Goal: Communication & Community: Answer question/provide support

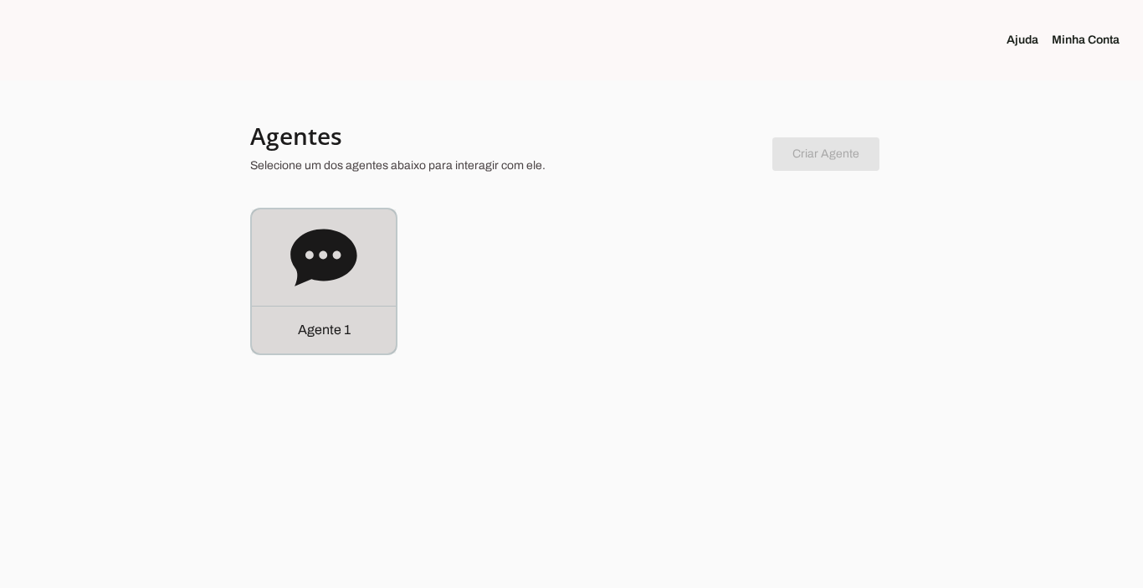
click at [340, 352] on div "Agente 1" at bounding box center [324, 329] width 144 height 48
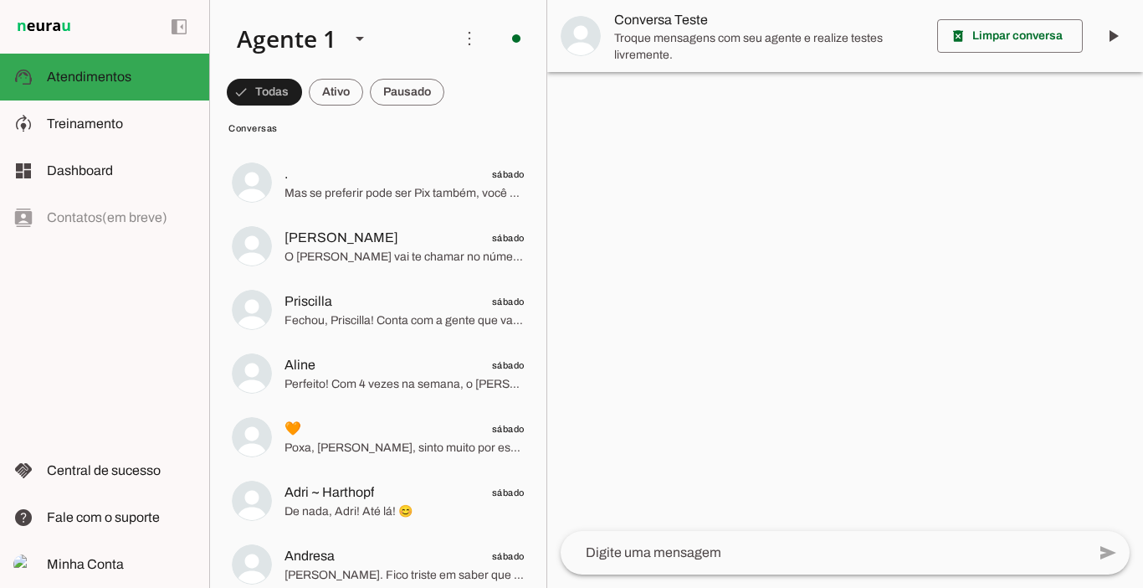
scroll to position [4490, 0]
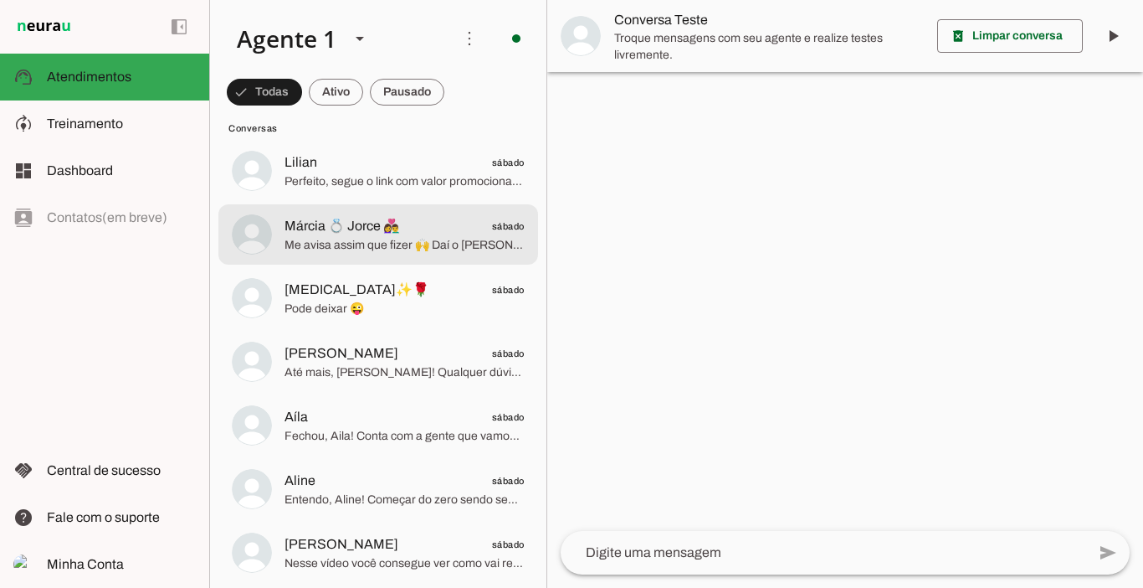
click at [358, 231] on span "Márcia 💍 Jorce 👩‍❤️‍👨" at bounding box center [343, 226] width 116 height 20
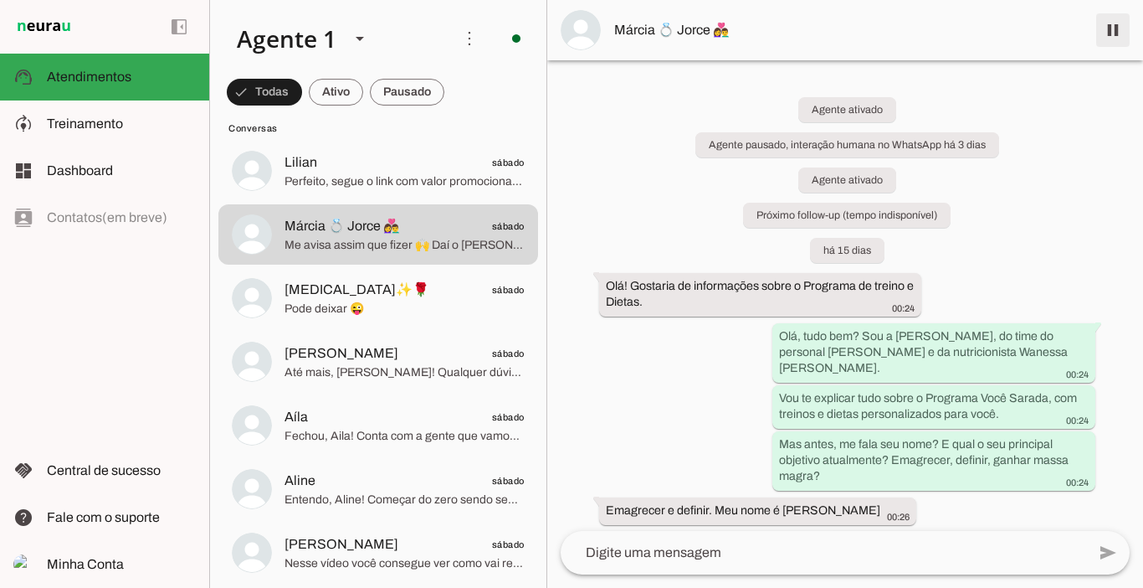
click at [1109, 33] on span at bounding box center [1113, 30] width 40 height 40
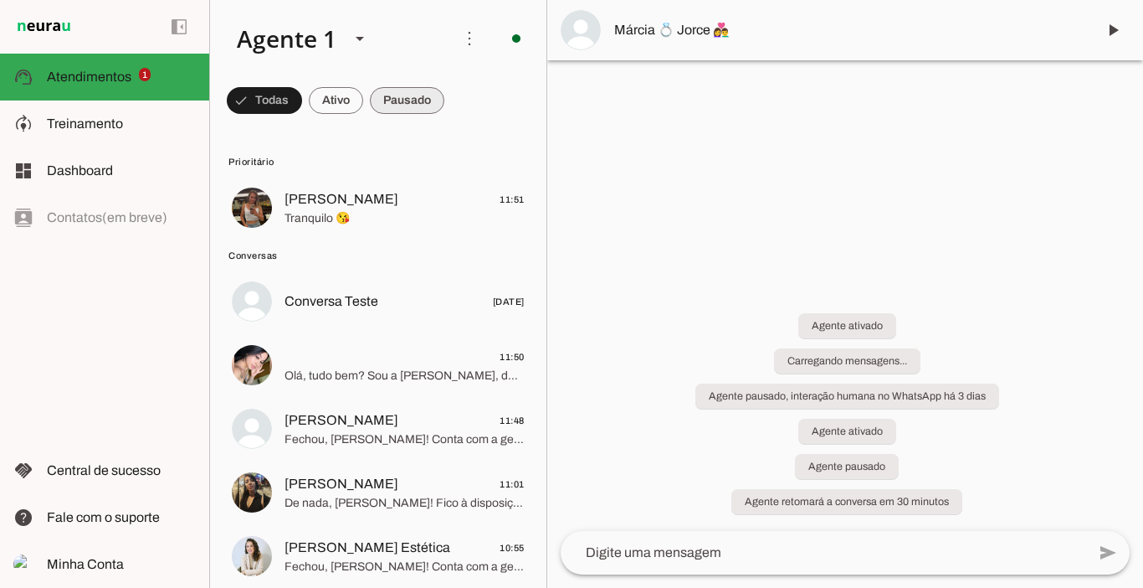
click at [401, 105] on span at bounding box center [407, 100] width 74 height 40
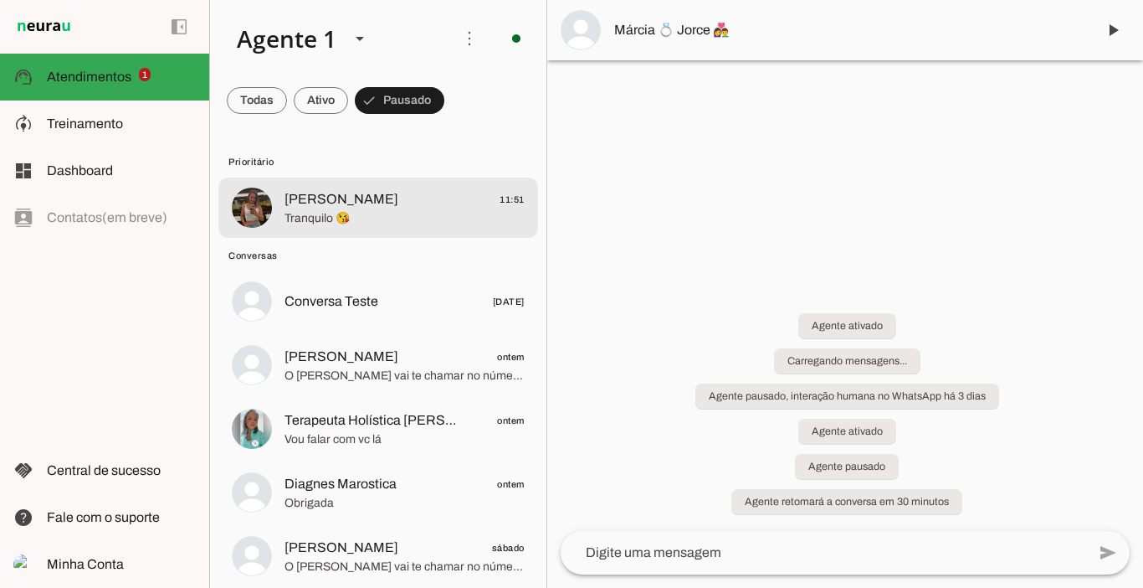
click at [303, 205] on span "[PERSON_NAME]" at bounding box center [342, 199] width 114 height 20
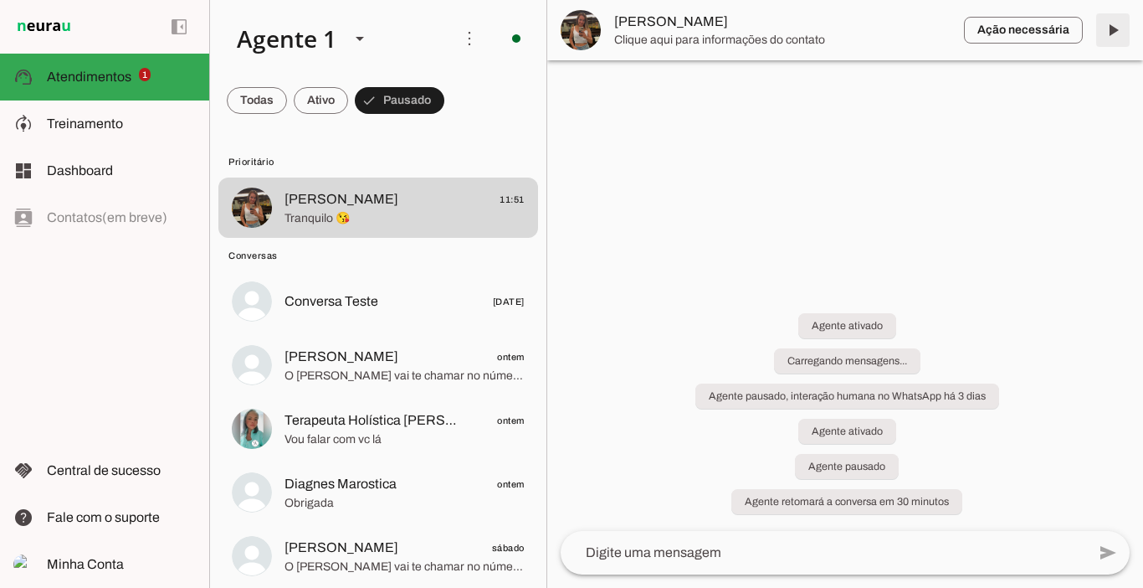
click at [1109, 40] on span at bounding box center [1113, 30] width 40 height 40
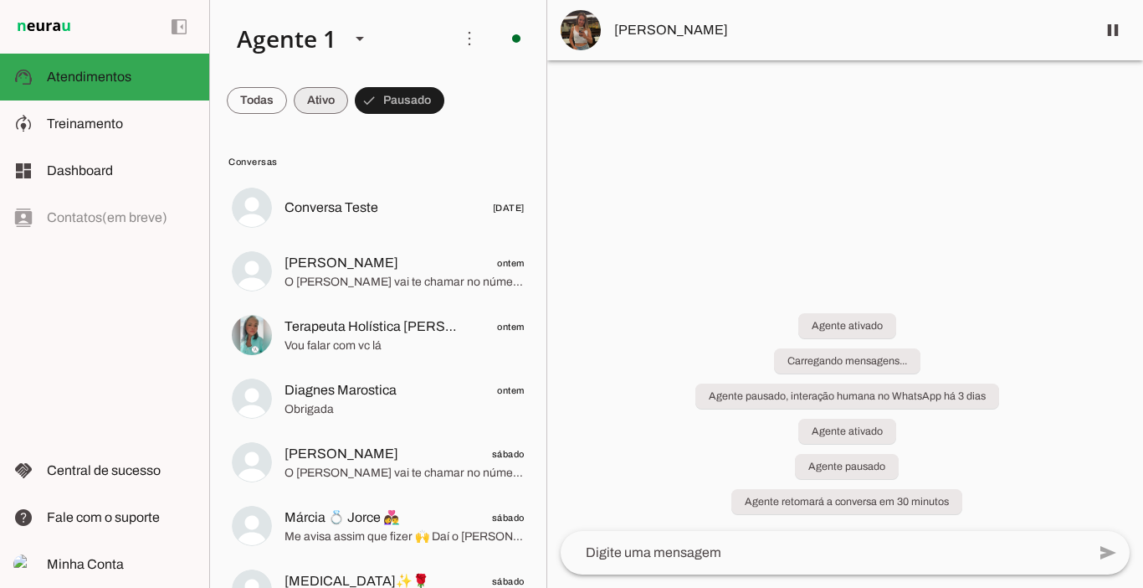
click at [317, 101] on span at bounding box center [321, 100] width 54 height 40
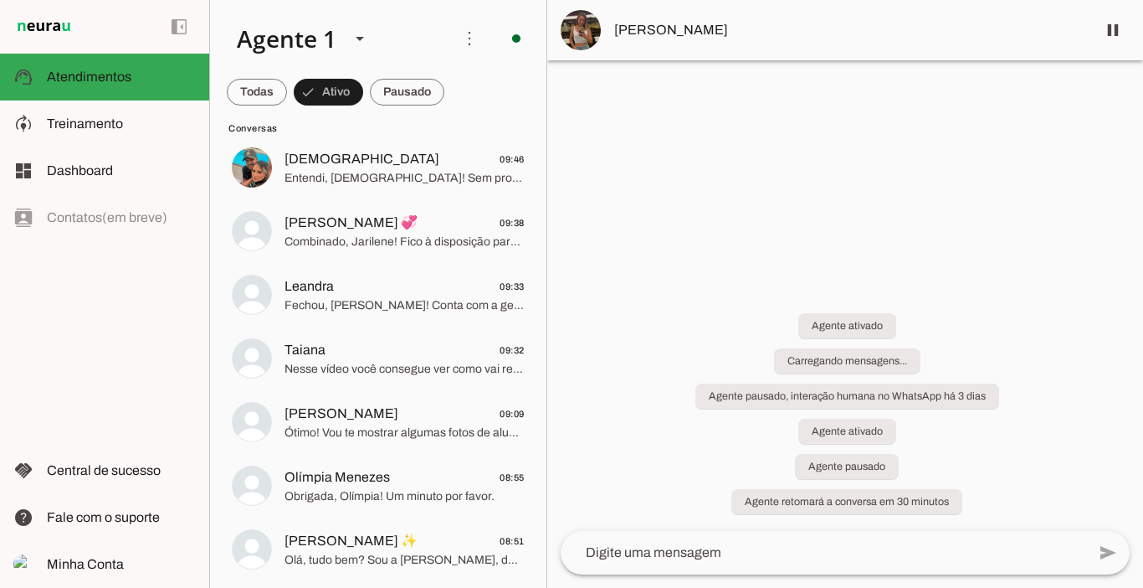
scroll to position [566, 0]
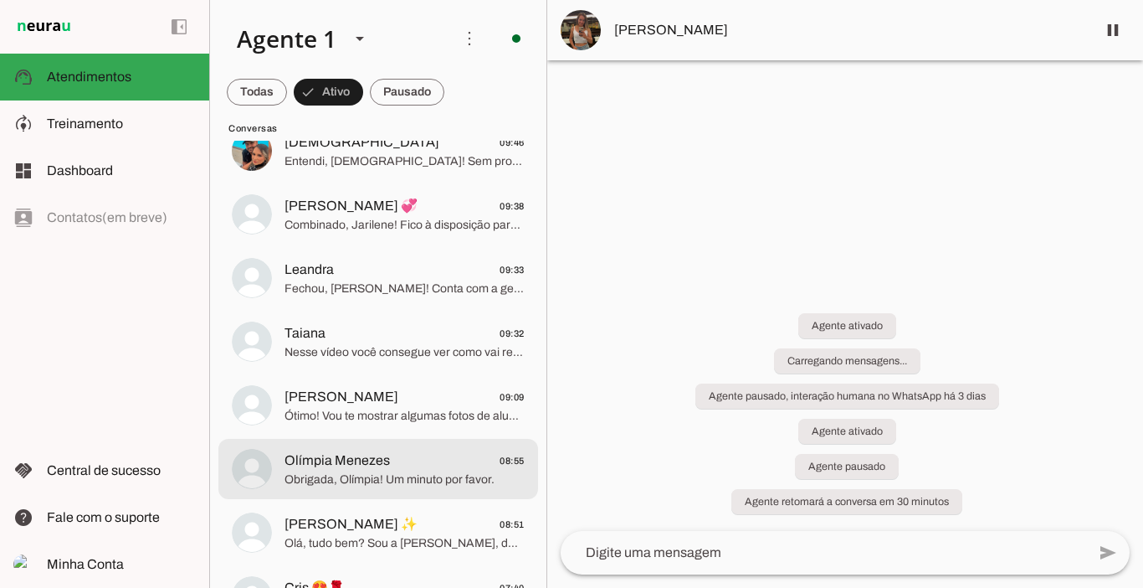
click at [341, 462] on span "Olímpia Menezes" at bounding box center [337, 460] width 105 height 20
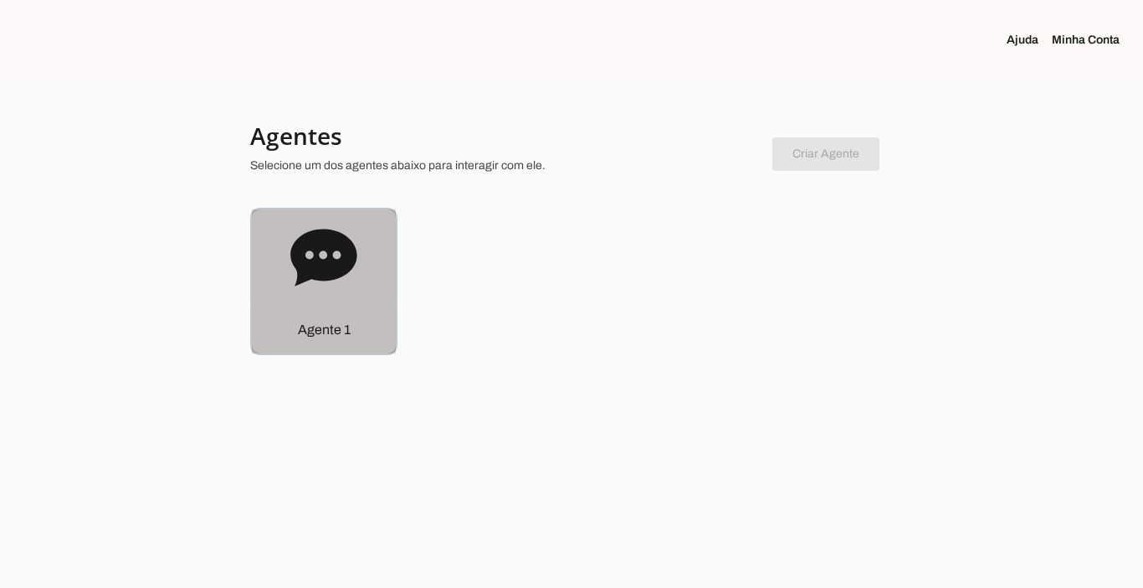
click at [326, 330] on p "Agente 1" at bounding box center [324, 330] width 53 height 20
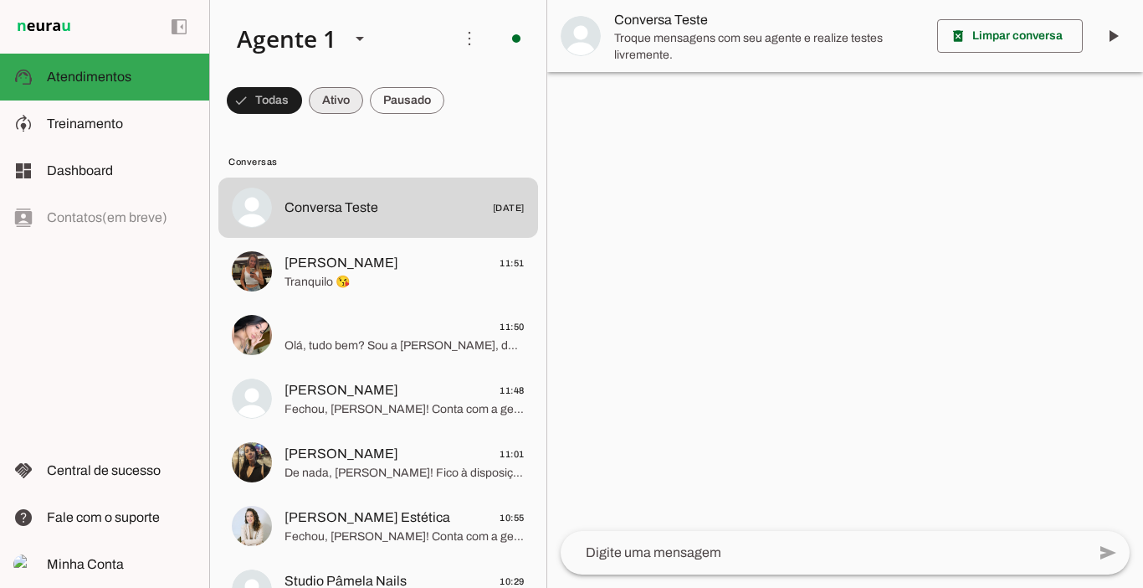
click at [347, 110] on span at bounding box center [336, 100] width 54 height 40
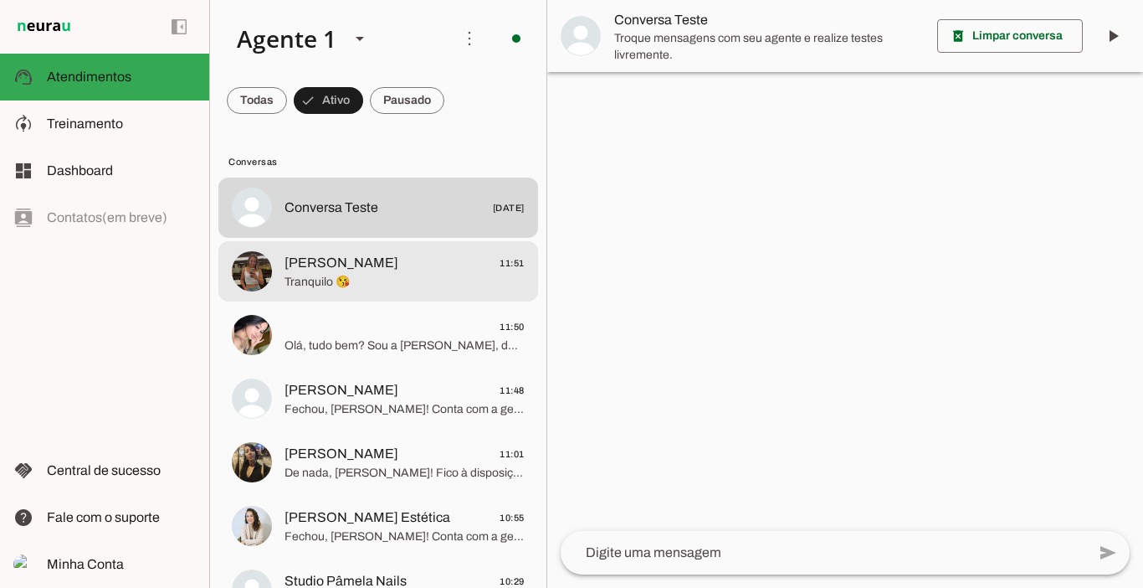
click at [324, 274] on span "Tranquilo 😘" at bounding box center [405, 282] width 240 height 17
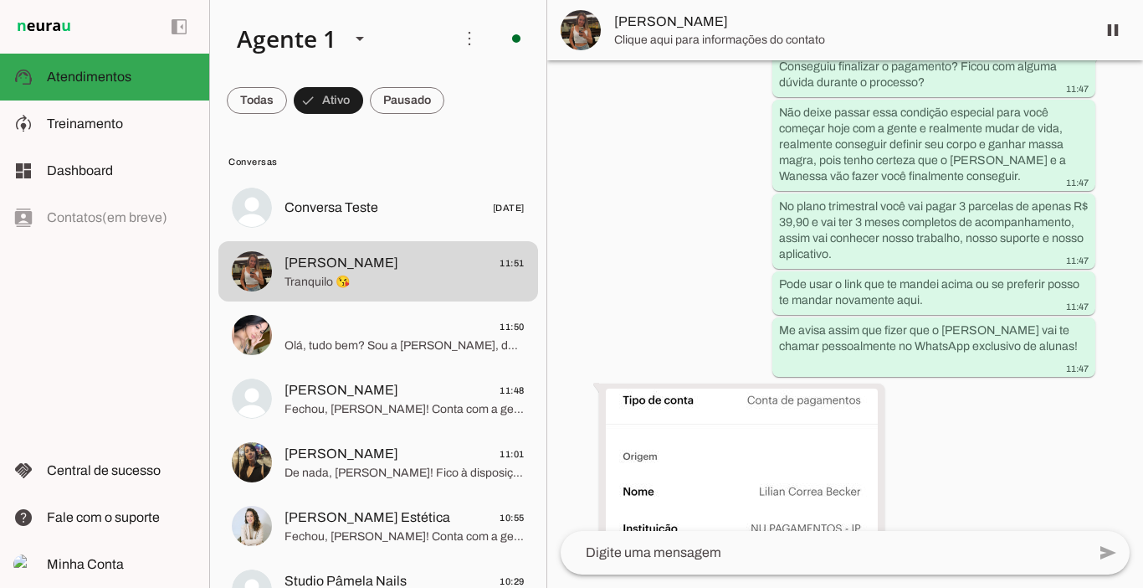
scroll to position [4121, 0]
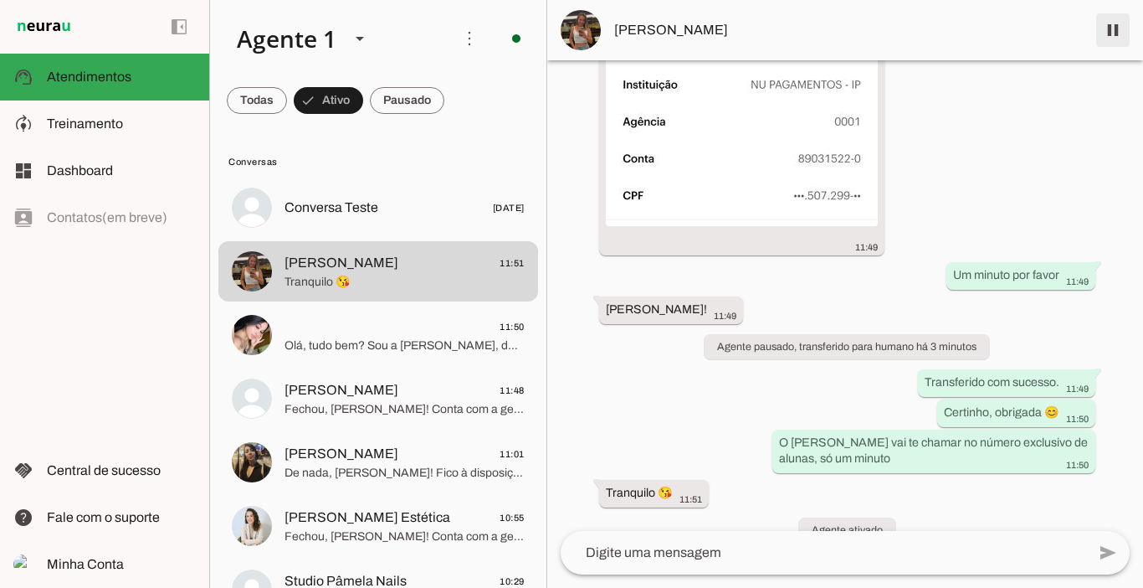
click at [1125, 29] on span at bounding box center [1113, 30] width 40 height 40
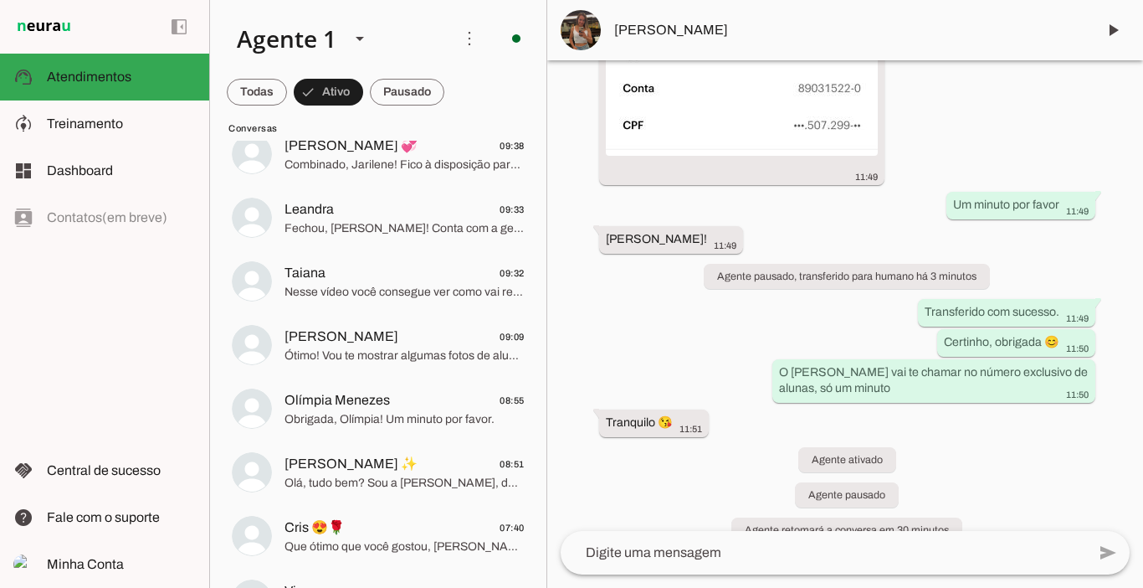
scroll to position [579, 0]
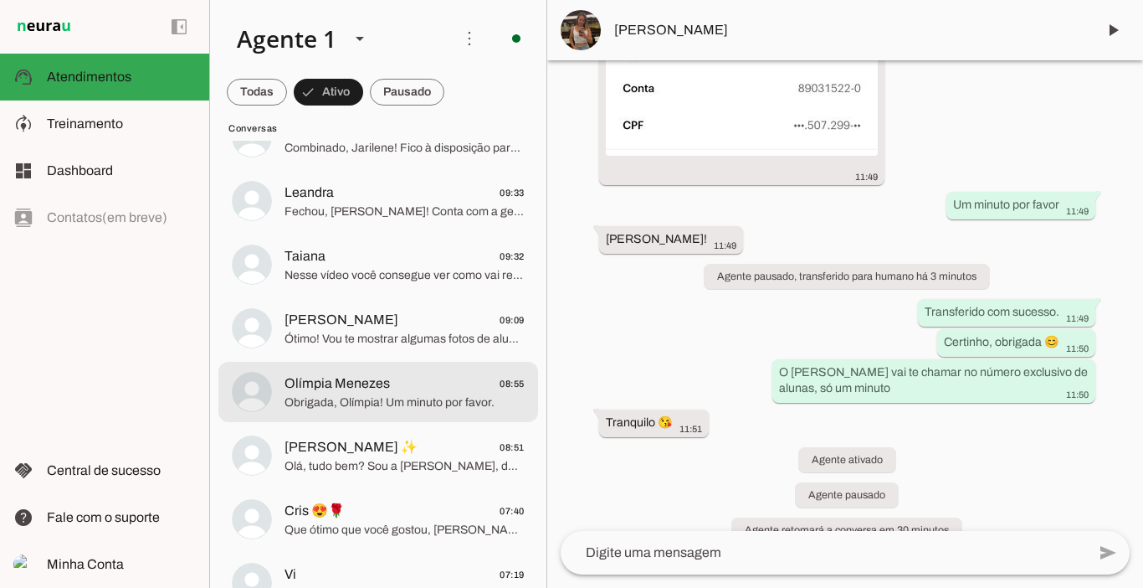
click at [347, 392] on span "Olímpia Menezes" at bounding box center [337, 383] width 105 height 20
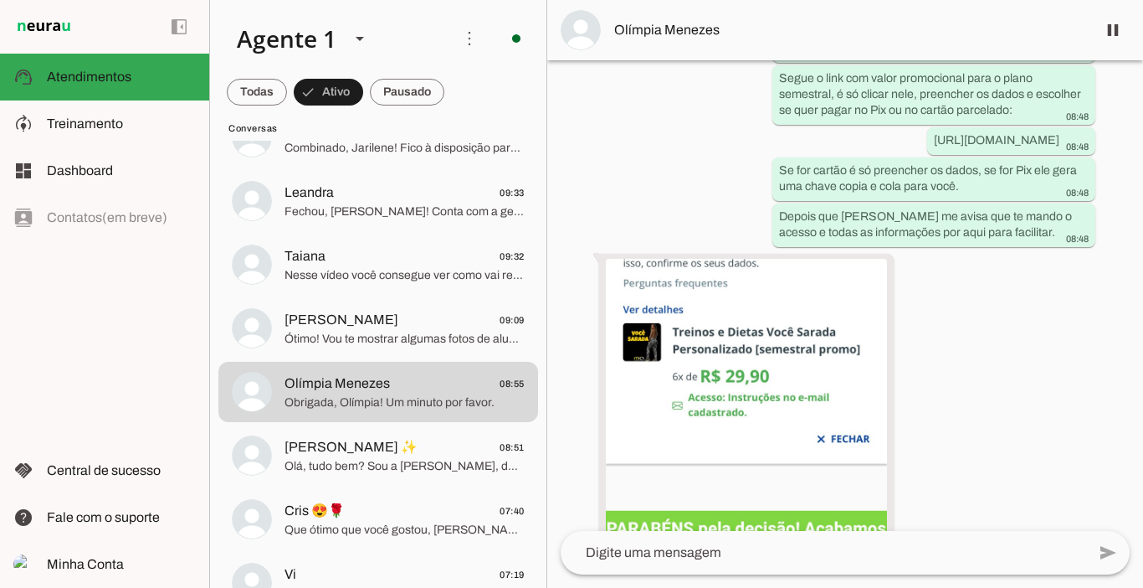
scroll to position [3899, 0]
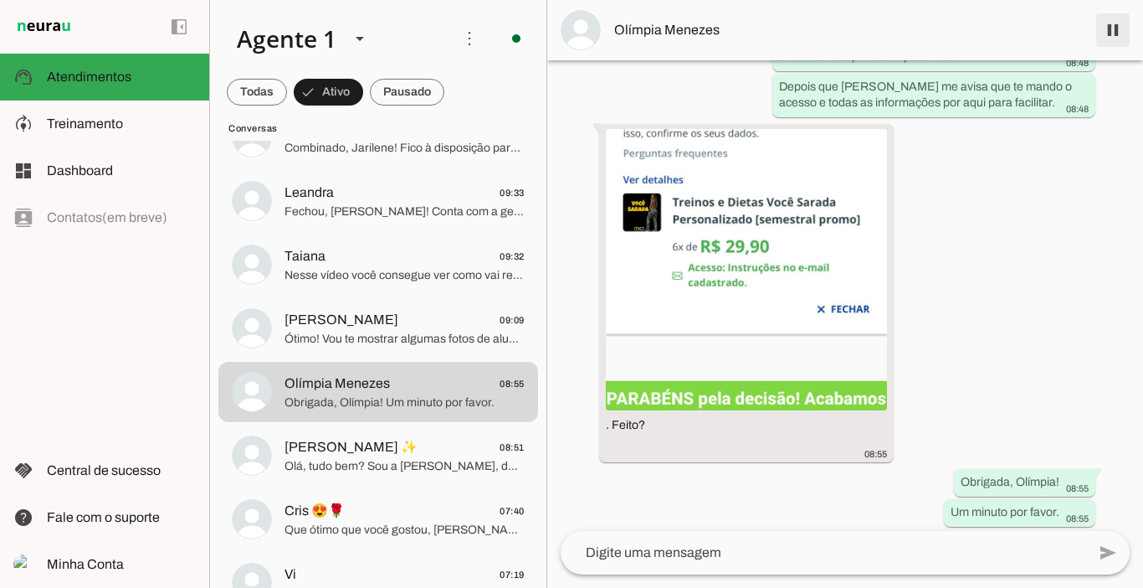
click at [1117, 24] on span at bounding box center [1113, 30] width 40 height 40
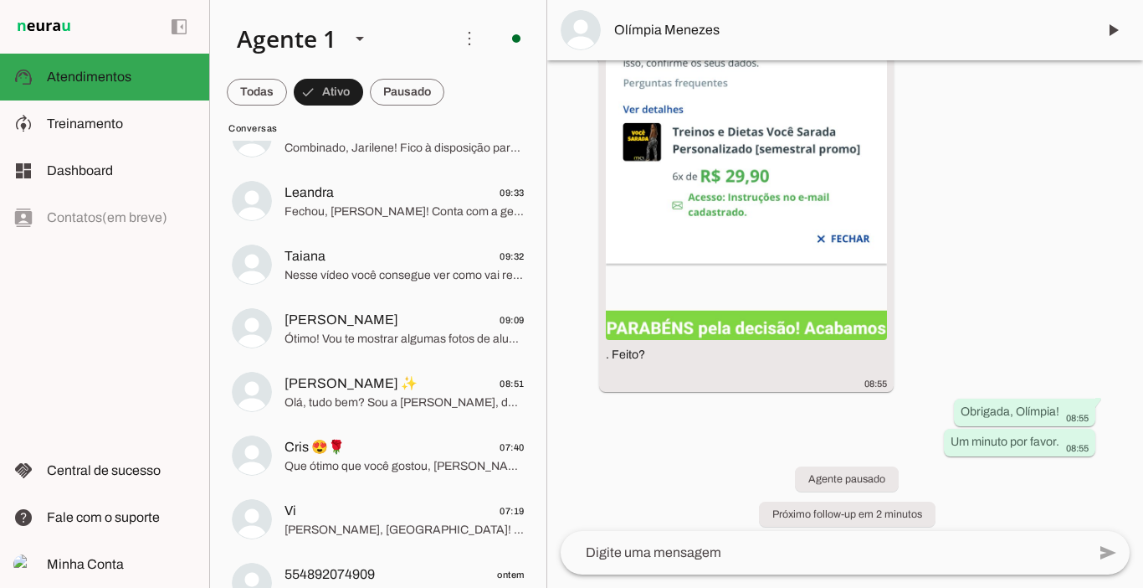
scroll to position [0, 0]
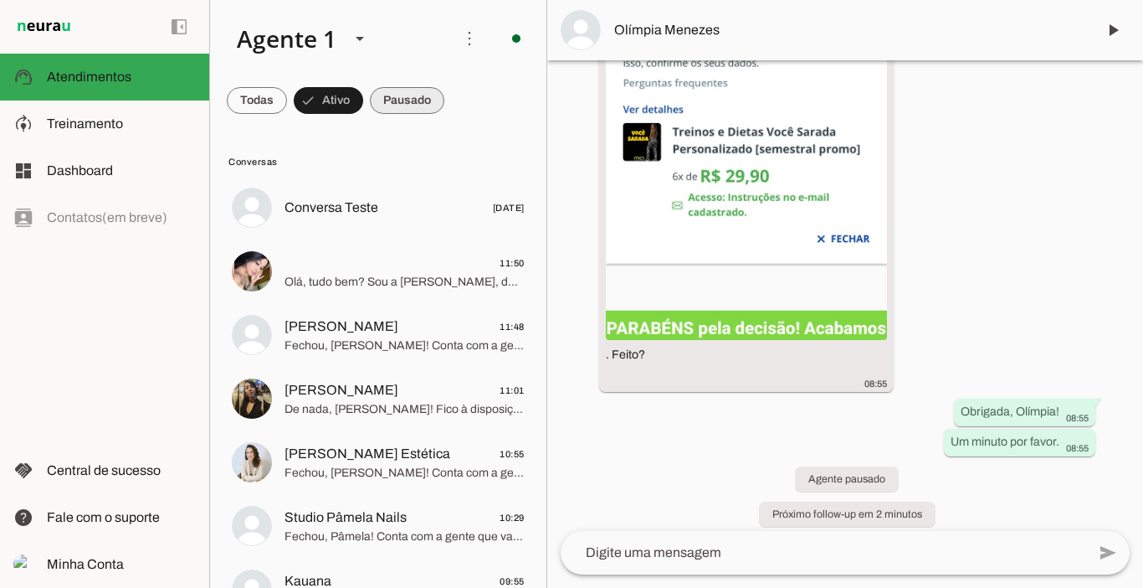
click at [422, 89] on span at bounding box center [407, 100] width 74 height 40
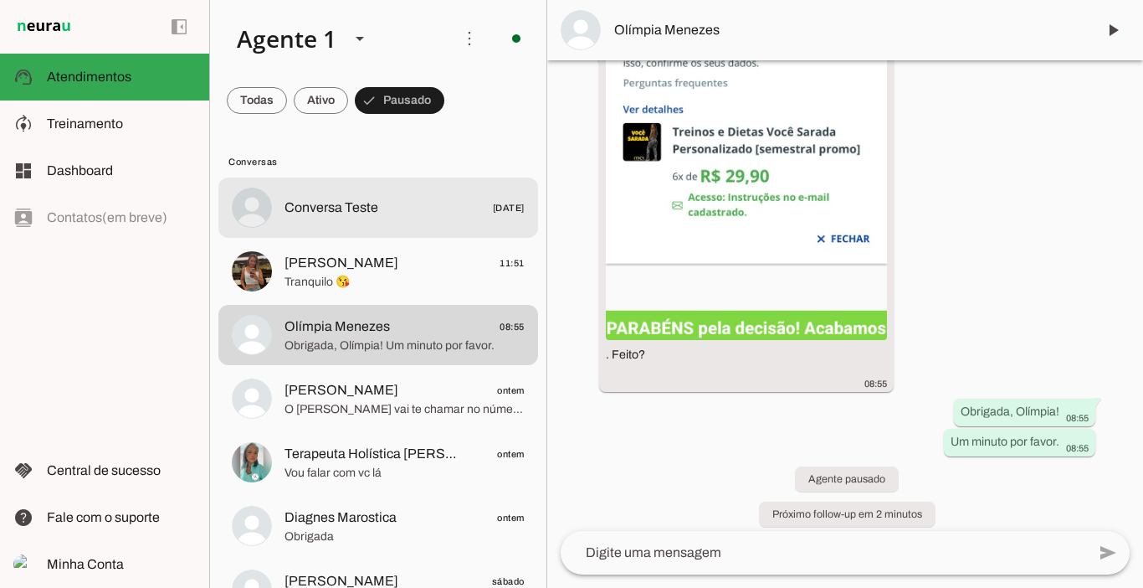
click at [350, 214] on span "Conversa Teste" at bounding box center [332, 208] width 94 height 20
